Goal: Information Seeking & Learning: Understand process/instructions

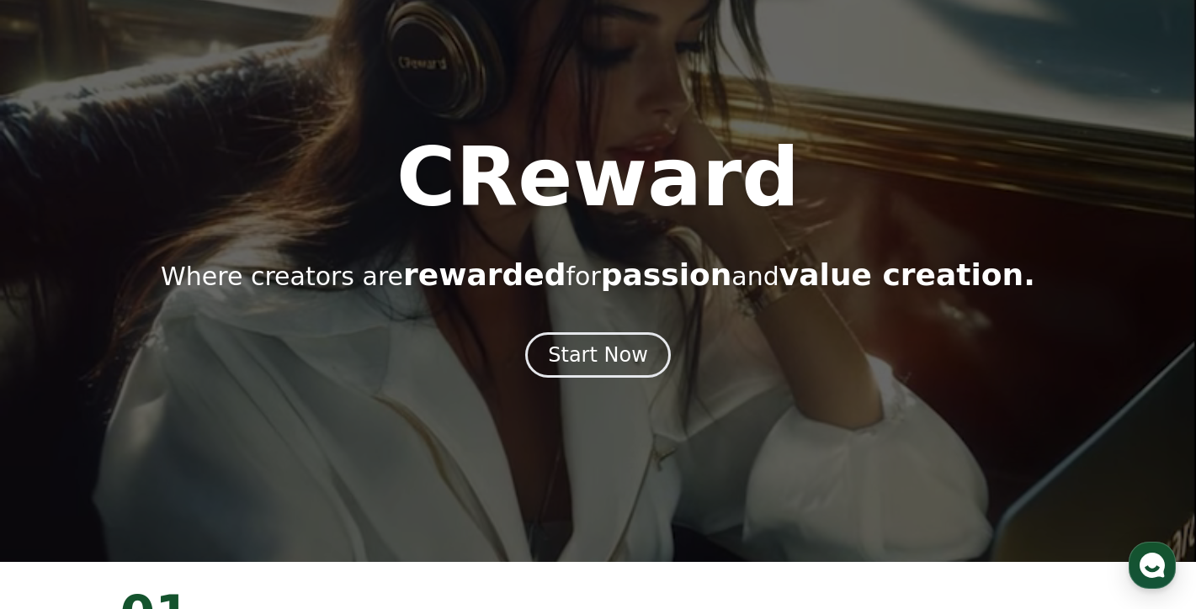
scroll to position [72, 0]
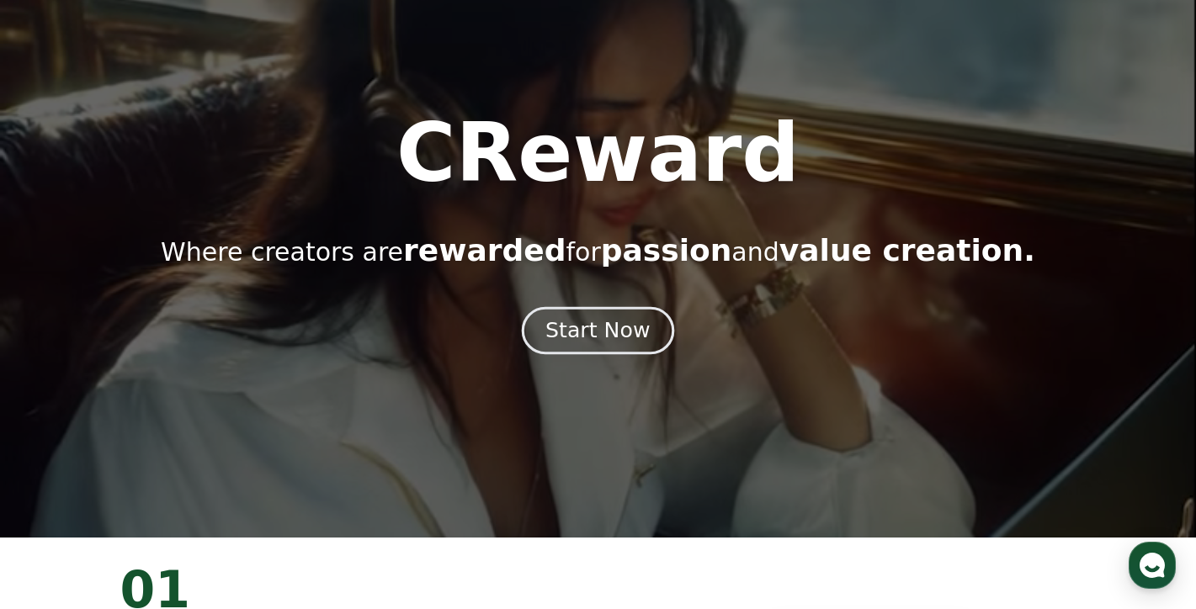
click at [603, 308] on button "Start Now" at bounding box center [598, 331] width 152 height 48
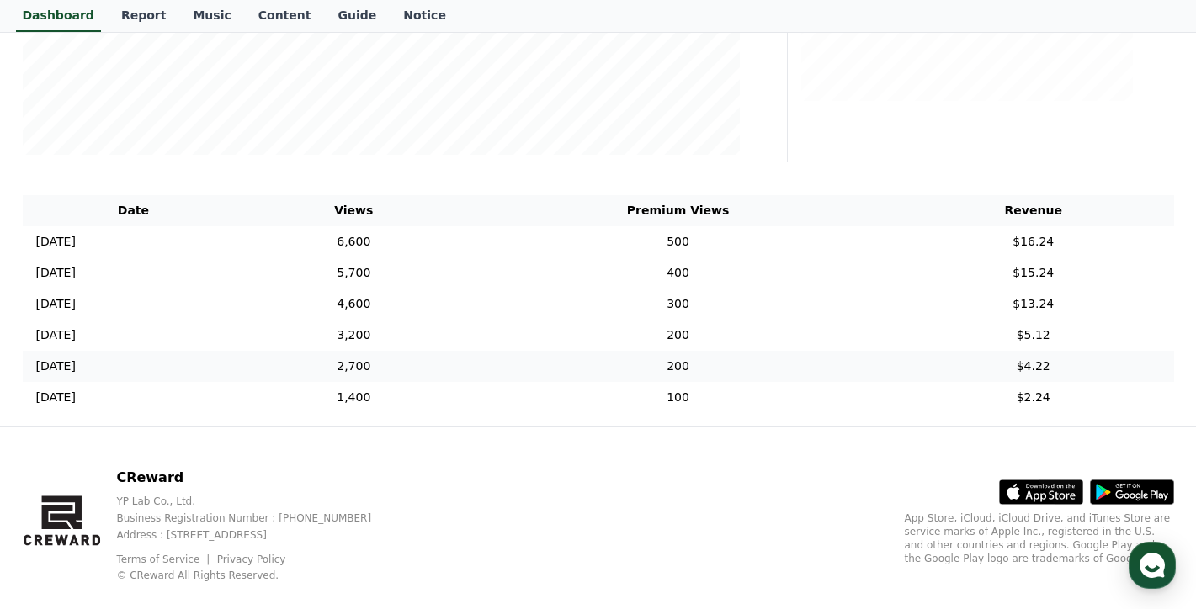
scroll to position [507, 0]
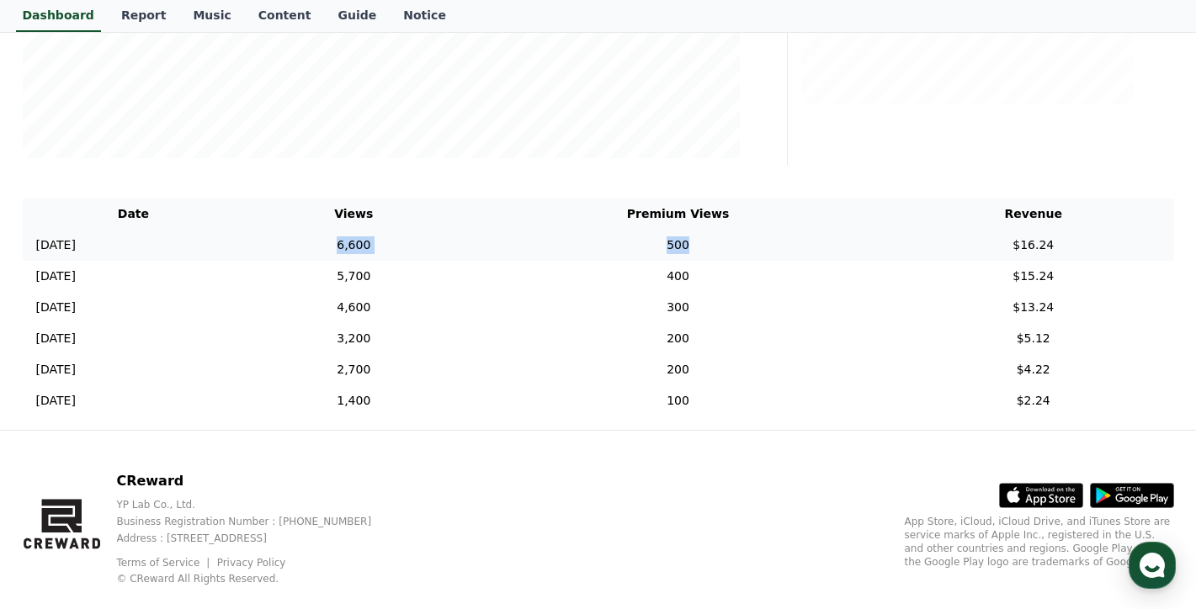
drag, startPoint x: 407, startPoint y: 242, endPoint x: 544, endPoint y: 252, distance: 136.7
click at [544, 252] on tr "2024-12-05 12/05 6,600 500 $16.24" at bounding box center [598, 245] width 1151 height 31
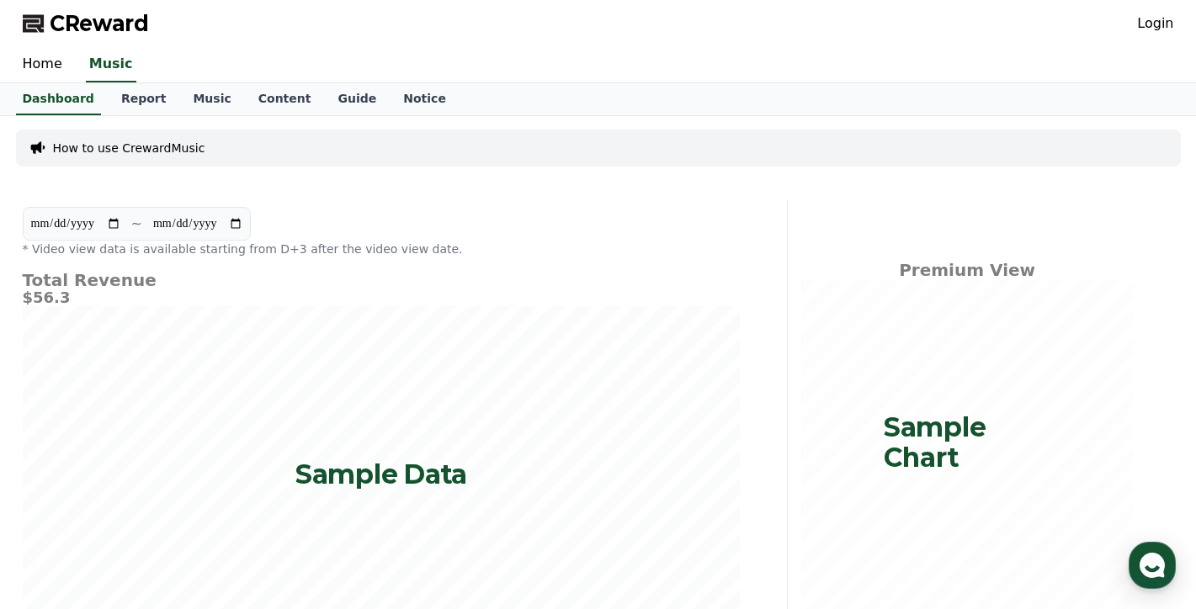
scroll to position [0, 0]
click at [194, 109] on link "Music" at bounding box center [211, 99] width 65 height 32
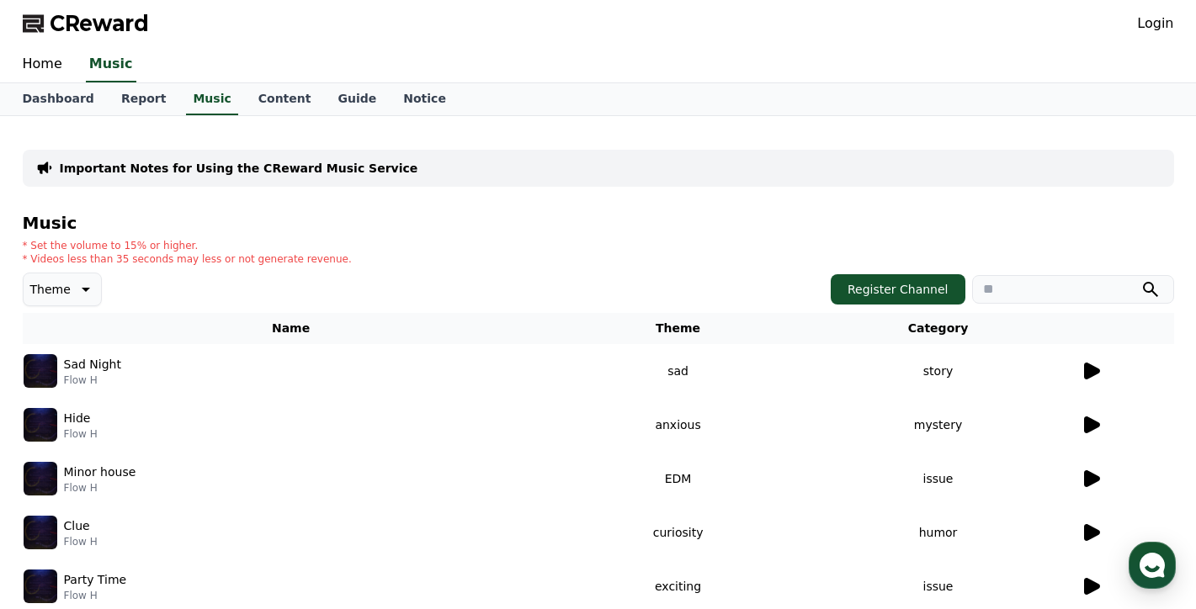
click at [53, 291] on p "Theme" at bounding box center [50, 290] width 40 height 24
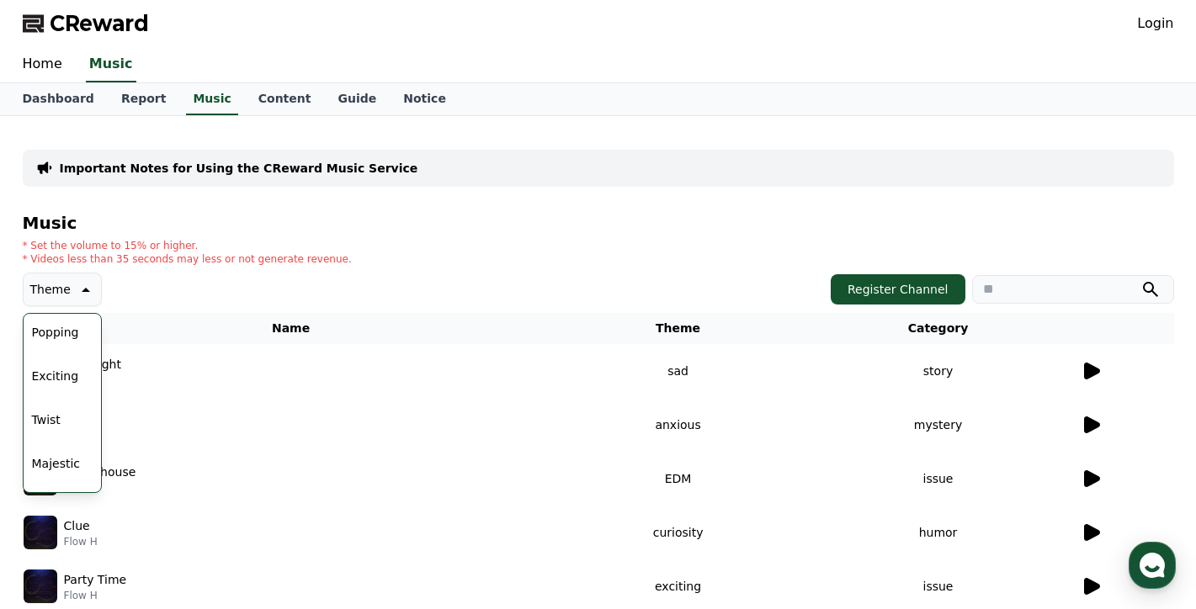
scroll to position [235, 0]
click at [60, 368] on button "Exciting" at bounding box center [55, 361] width 61 height 37
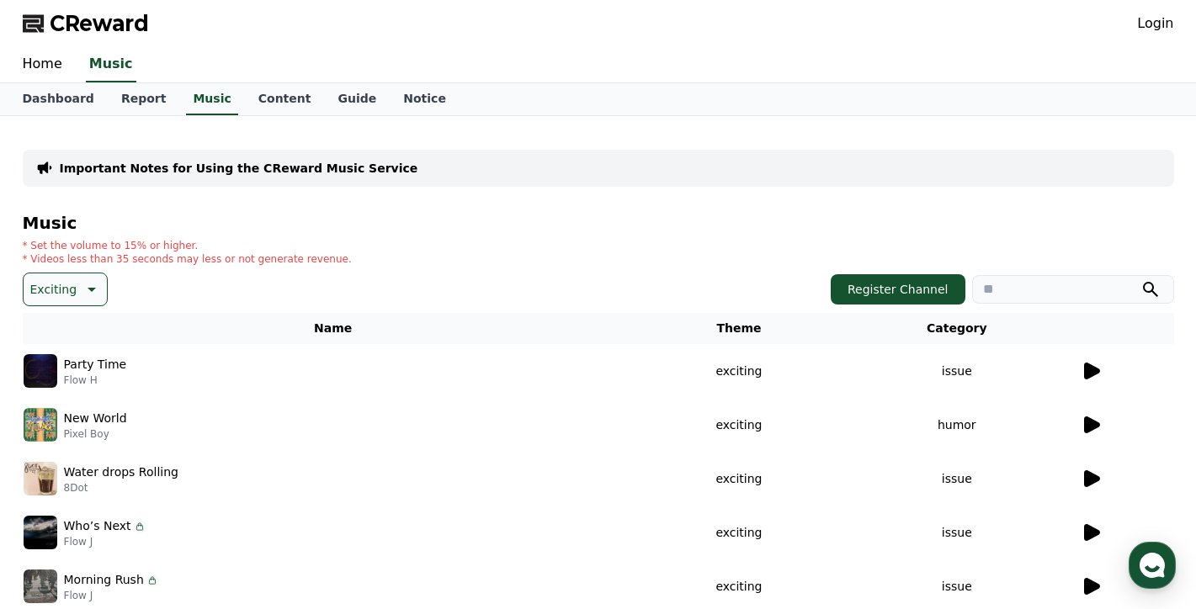
click at [1092, 367] on icon at bounding box center [1092, 371] width 16 height 17
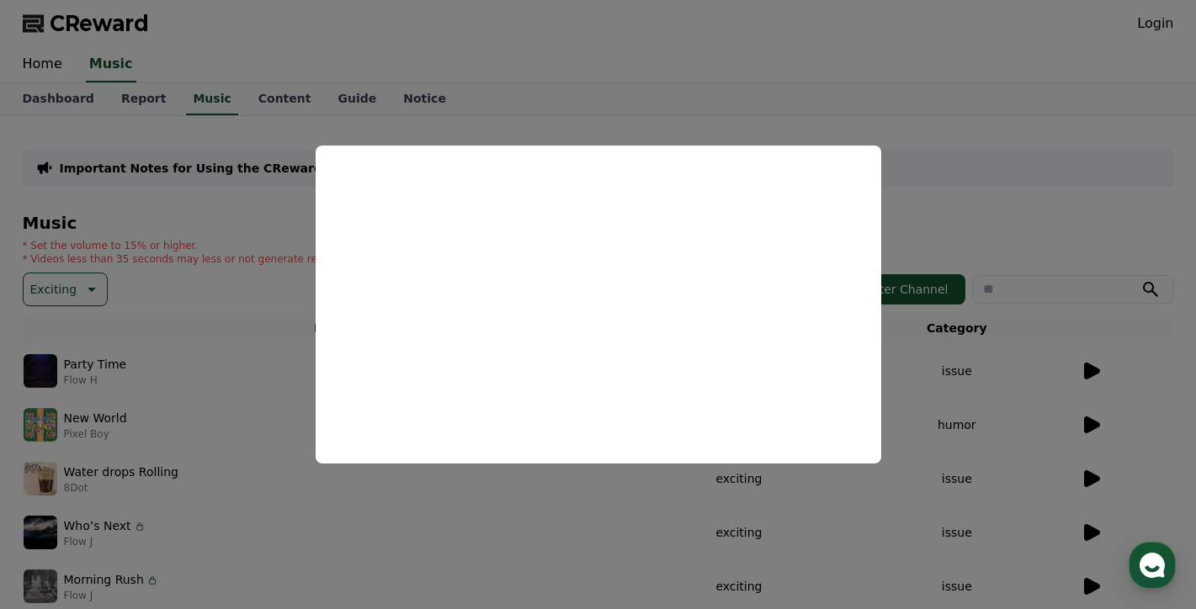
click at [928, 231] on button "close modal" at bounding box center [598, 304] width 1196 height 609
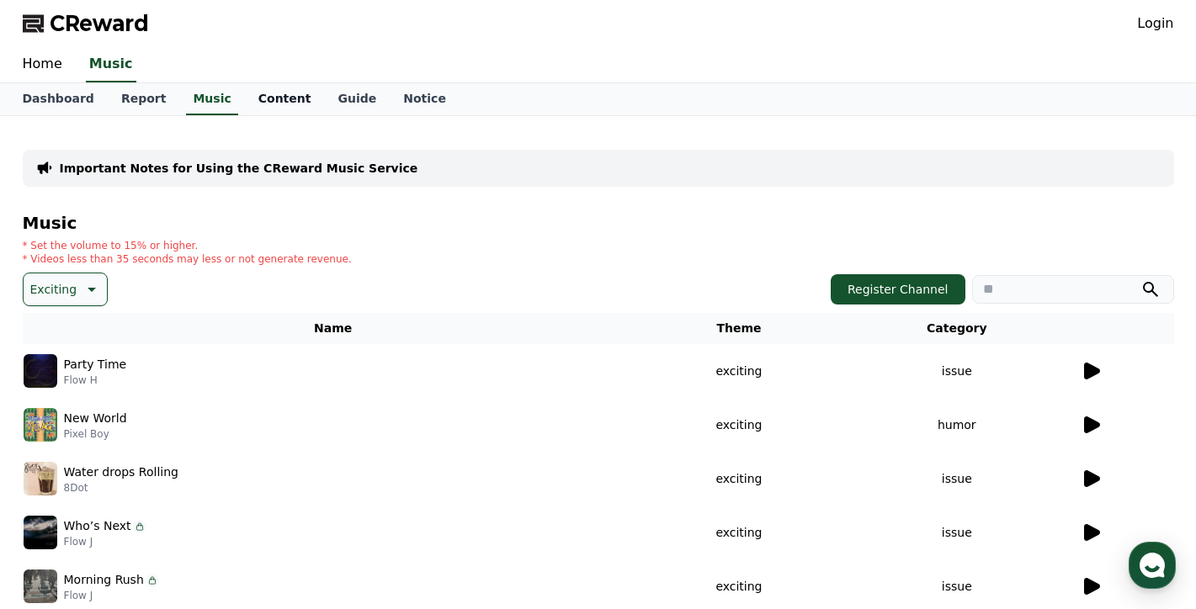
click at [257, 101] on link "Content" at bounding box center [285, 99] width 80 height 32
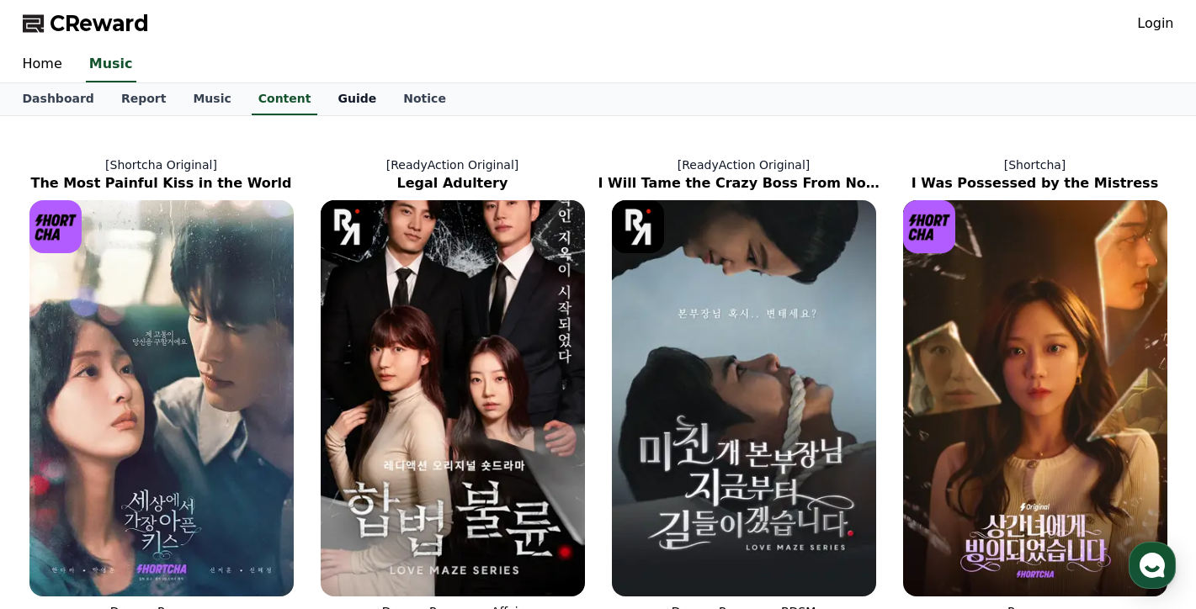
scroll to position [-1, 0]
click at [324, 107] on link "Guide" at bounding box center [357, 99] width 66 height 32
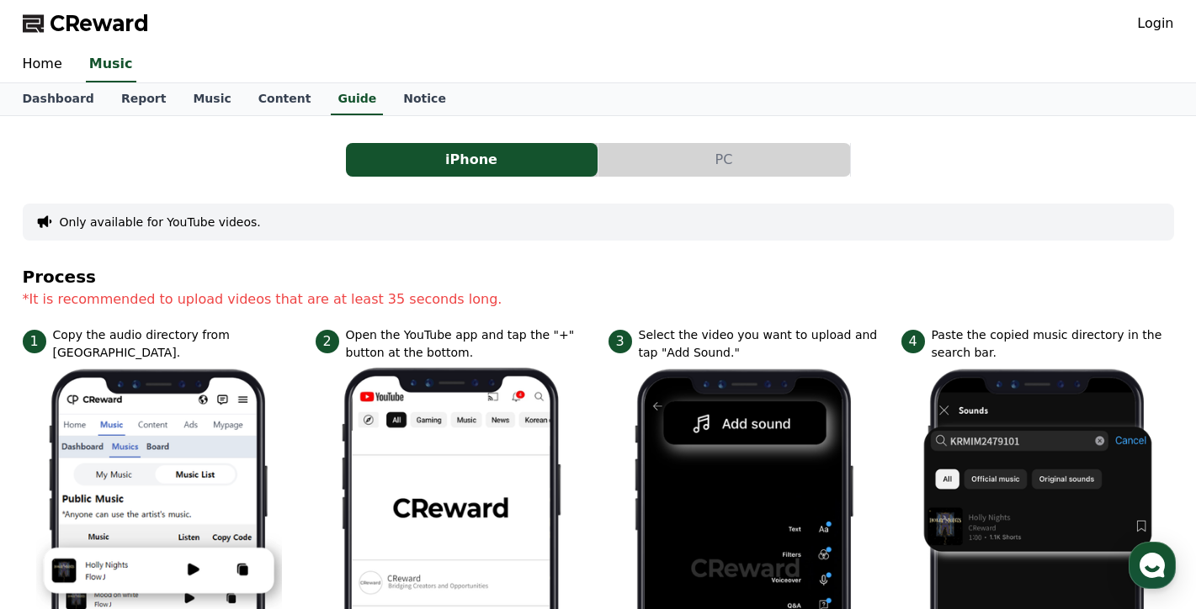
click at [647, 171] on button "PC" at bounding box center [724, 160] width 252 height 34
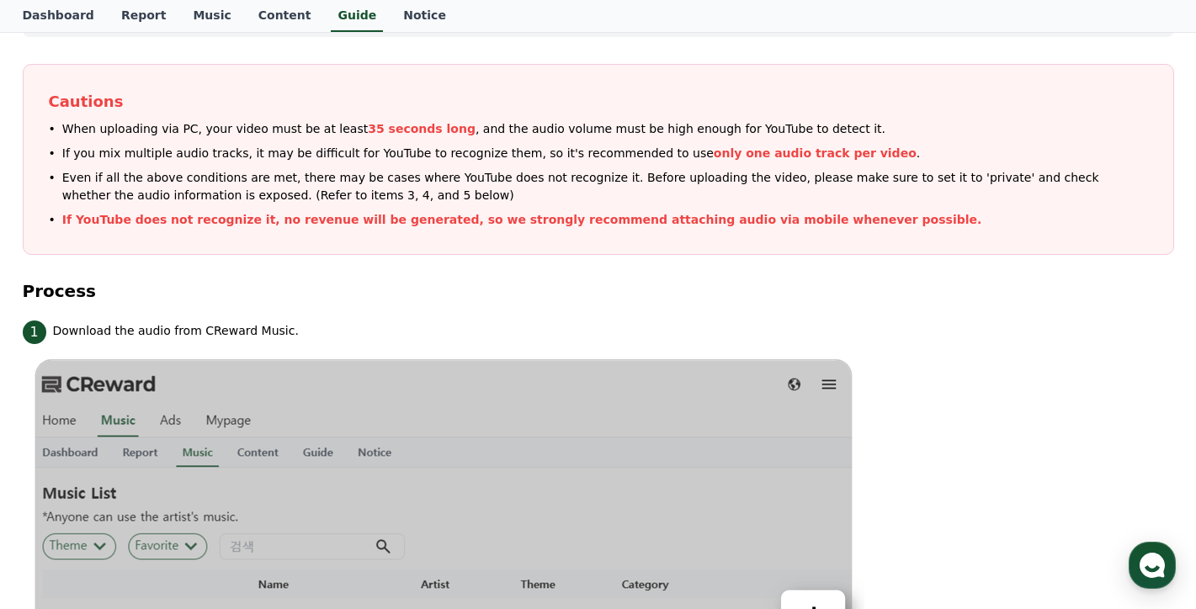
scroll to position [215, 0]
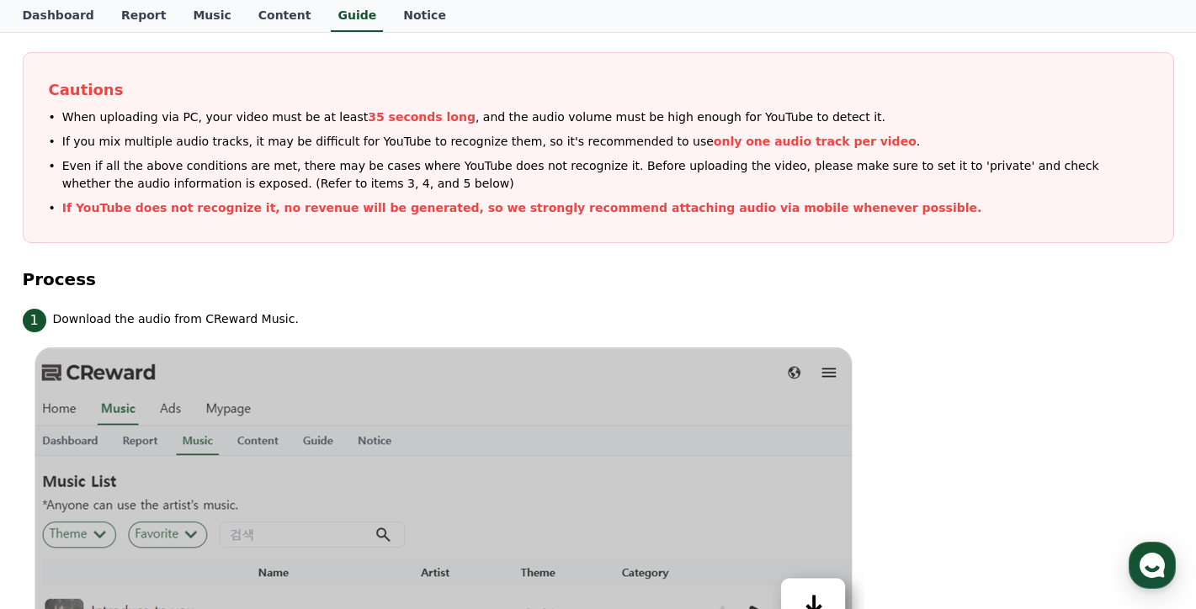
click at [222, 141] on p "If you mix multiple audio tracks, it may be difficult for YouTube to recognize …" at bounding box center [490, 142] width 857 height 18
click at [222, 151] on ul "When uploading via PC, your video must be at least 35 seconds long , and the au…" at bounding box center [598, 163] width 1099 height 109
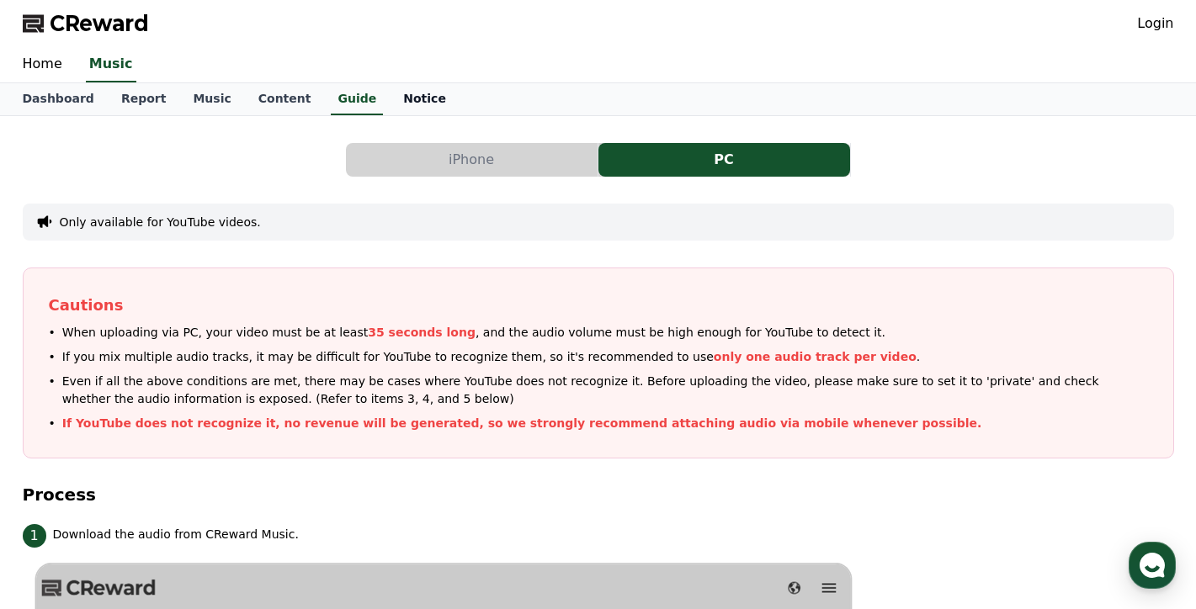
scroll to position [0, 0]
click at [392, 101] on link "Notice" at bounding box center [425, 99] width 70 height 32
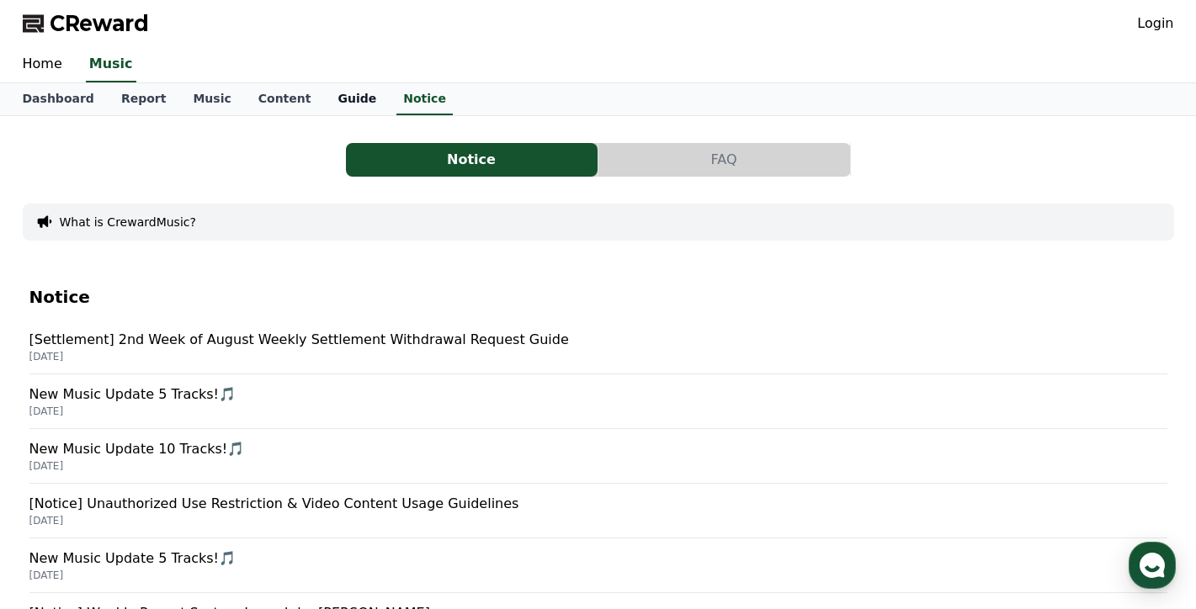
click at [334, 95] on link "Guide" at bounding box center [357, 99] width 66 height 32
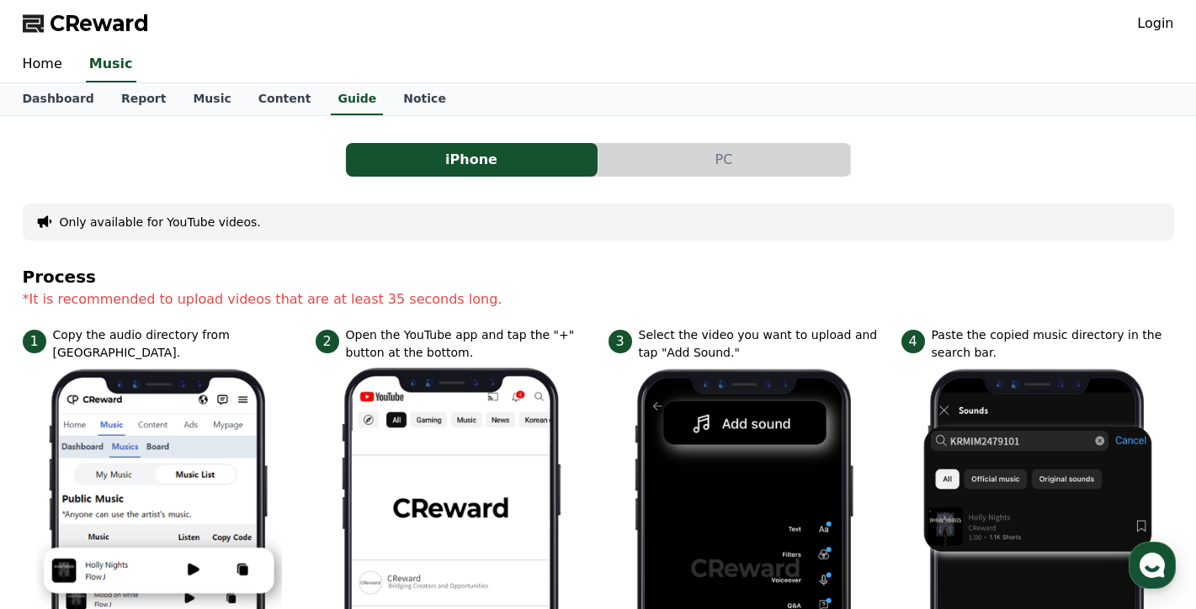
click at [407, 151] on button "iPhone" at bounding box center [472, 160] width 252 height 34
click at [130, 103] on link "Report" at bounding box center [144, 99] width 72 height 32
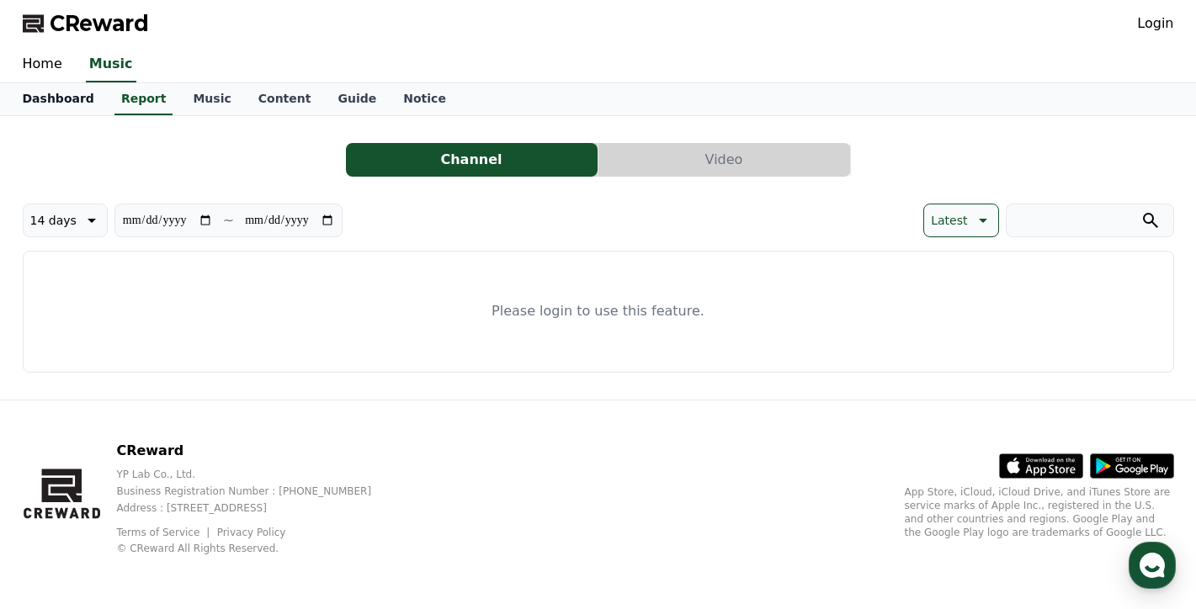
click at [56, 110] on link "Dashboard" at bounding box center [58, 99] width 98 height 32
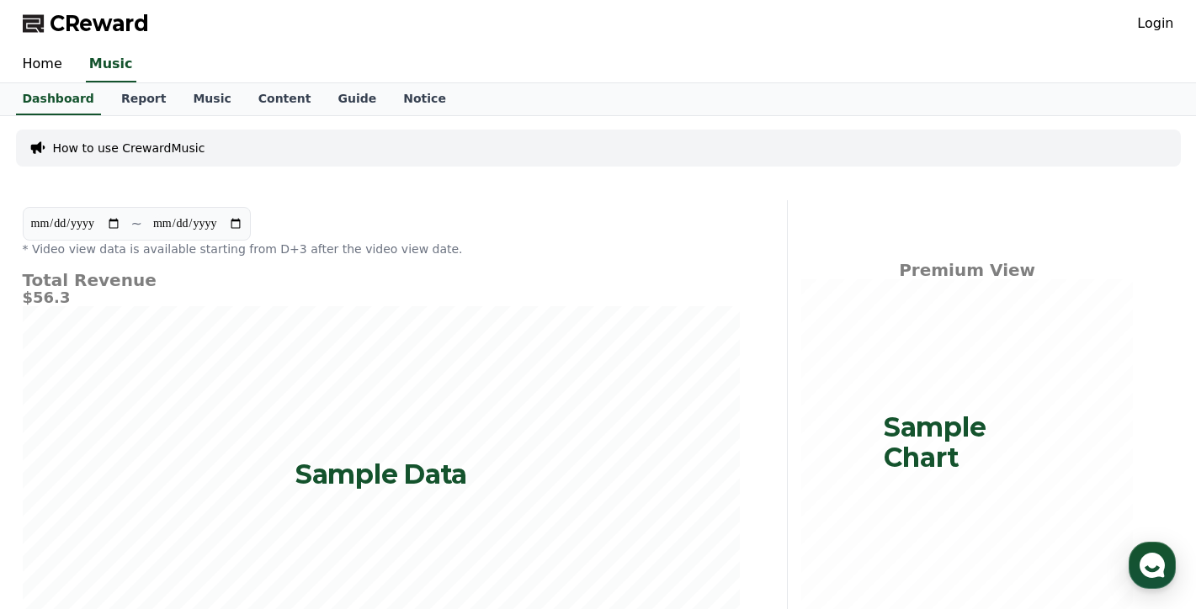
click at [182, 229] on input "**********" at bounding box center [197, 224] width 91 height 19
click at [241, 183] on div "**********" at bounding box center [598, 526] width 1178 height 820
click at [48, 68] on link "Home" at bounding box center [42, 64] width 66 height 35
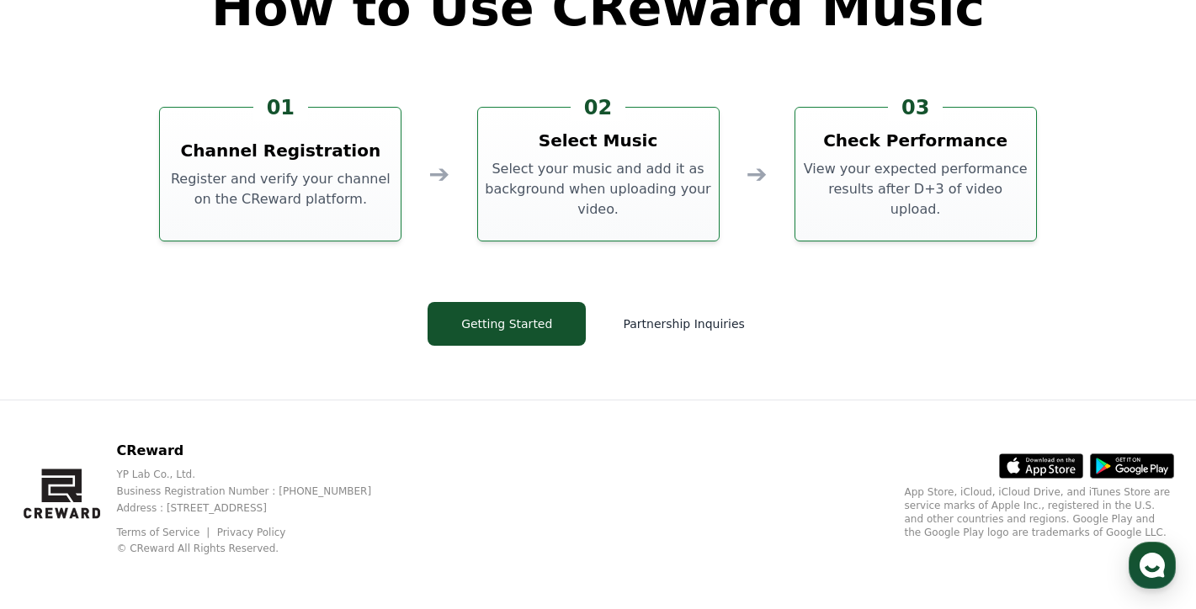
scroll to position [4559, 0]
click at [529, 331] on button "Getting Started" at bounding box center [506, 324] width 158 height 44
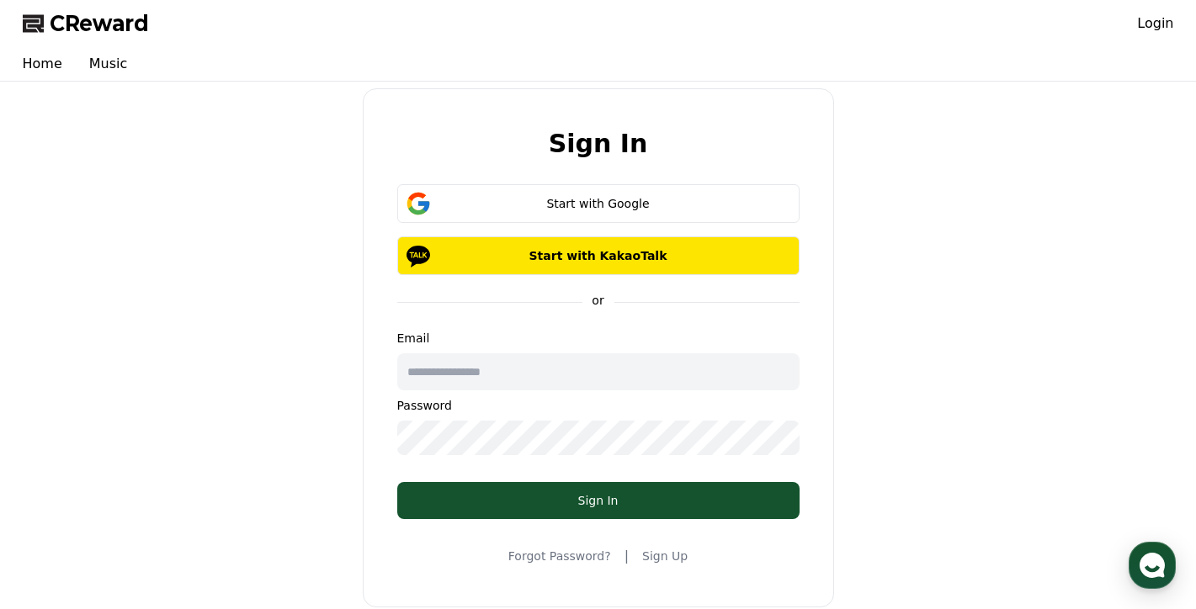
click at [350, 358] on div "Sign In Start with Google Start with KakaoTalk or Email Password Sign In Forgot…" at bounding box center [598, 347] width 1164 height 519
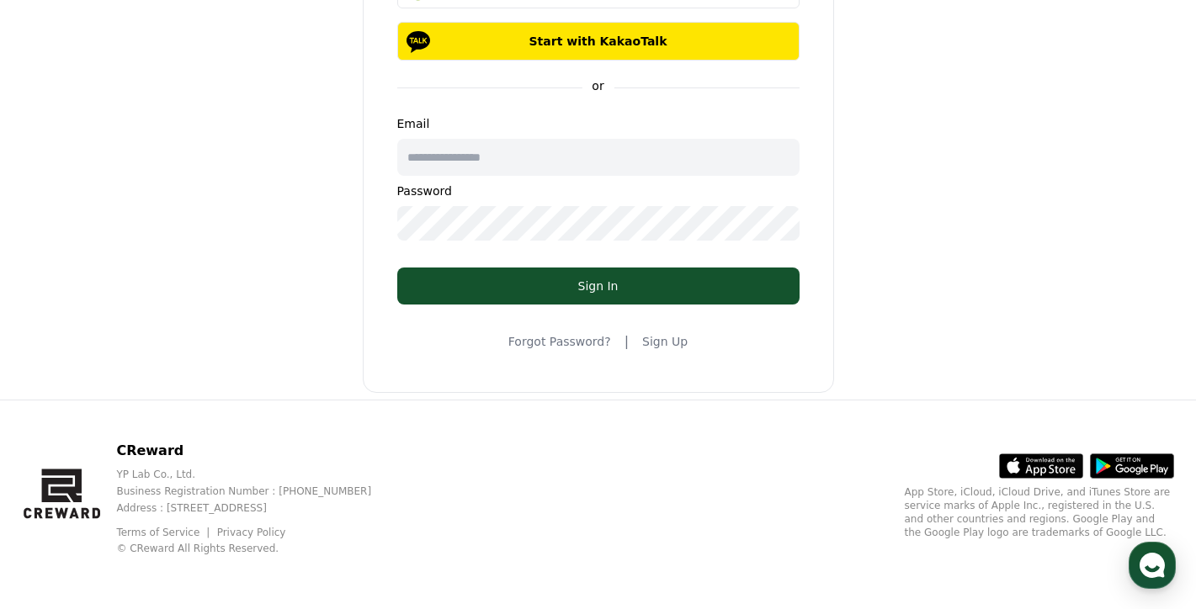
scroll to position [226, 0]
